Goal: Information Seeking & Learning: Understand process/instructions

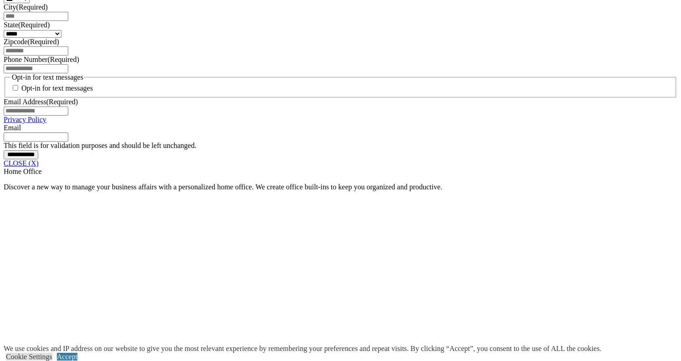
scroll to position [669, 0]
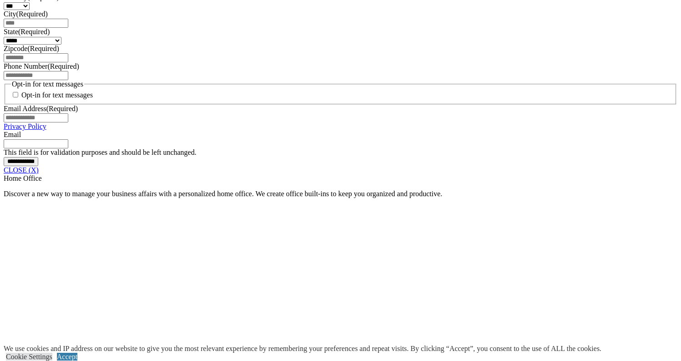
click at [565, 105] on fieldset "Opt-in for text messages Opt-in for text messages" at bounding box center [341, 92] width 672 height 25
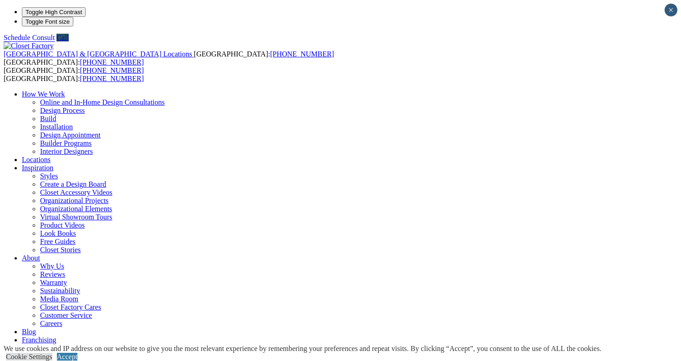
scroll to position [0, 0]
click at [85, 107] on link "Design Process" at bounding box center [62, 111] width 45 height 8
